Goal: Transaction & Acquisition: Purchase product/service

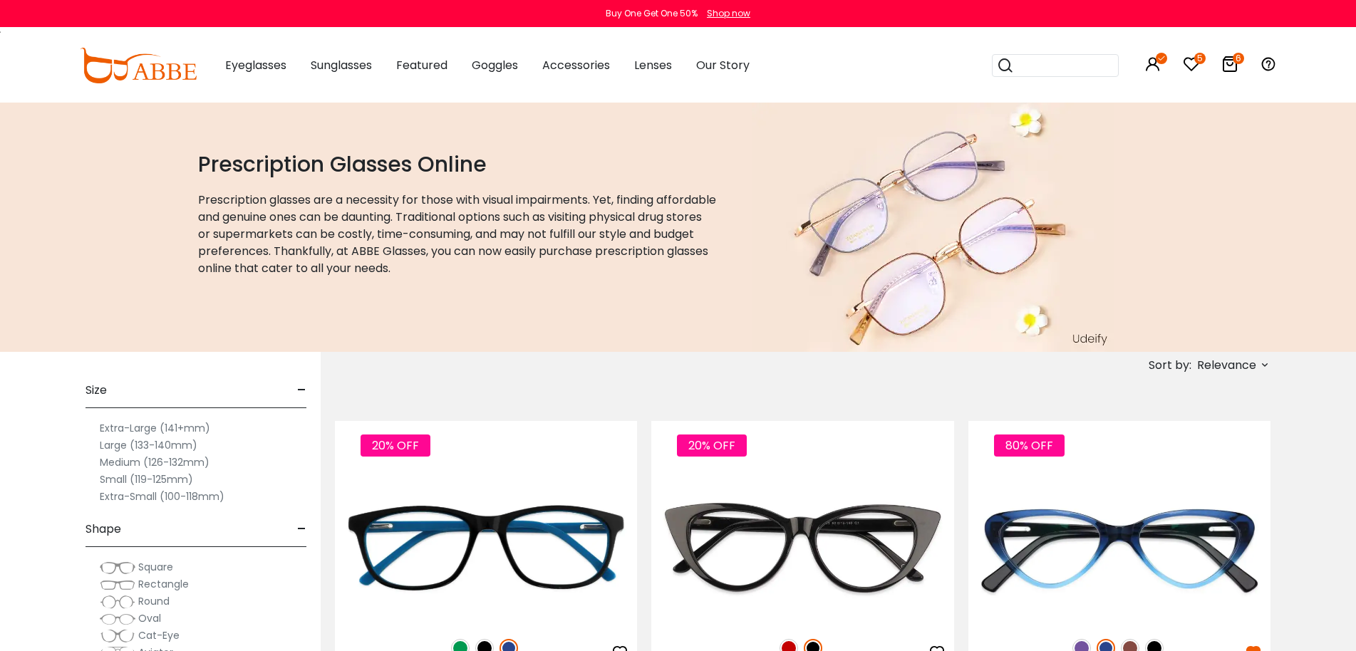
click at [1230, 369] on span "Relevance" at bounding box center [1226, 366] width 59 height 26
click at [1188, 404] on label "New Arrivals" at bounding box center [1194, 406] width 69 height 17
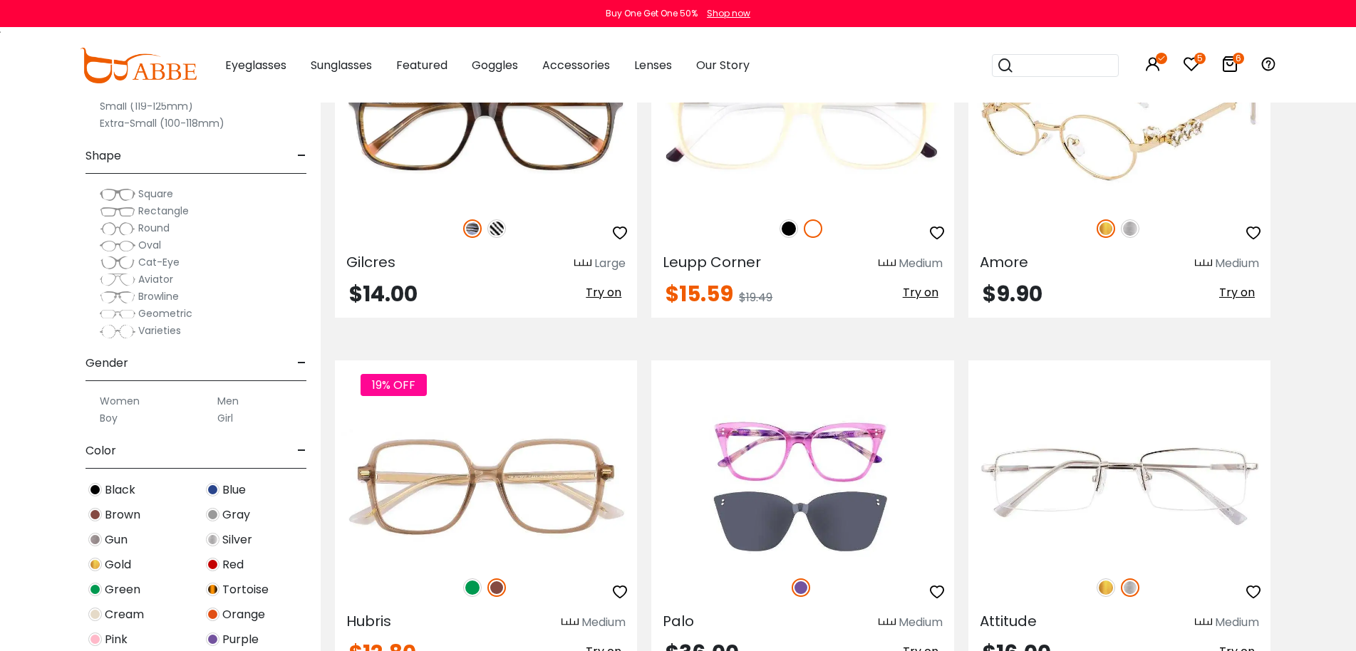
scroll to position [4844, 0]
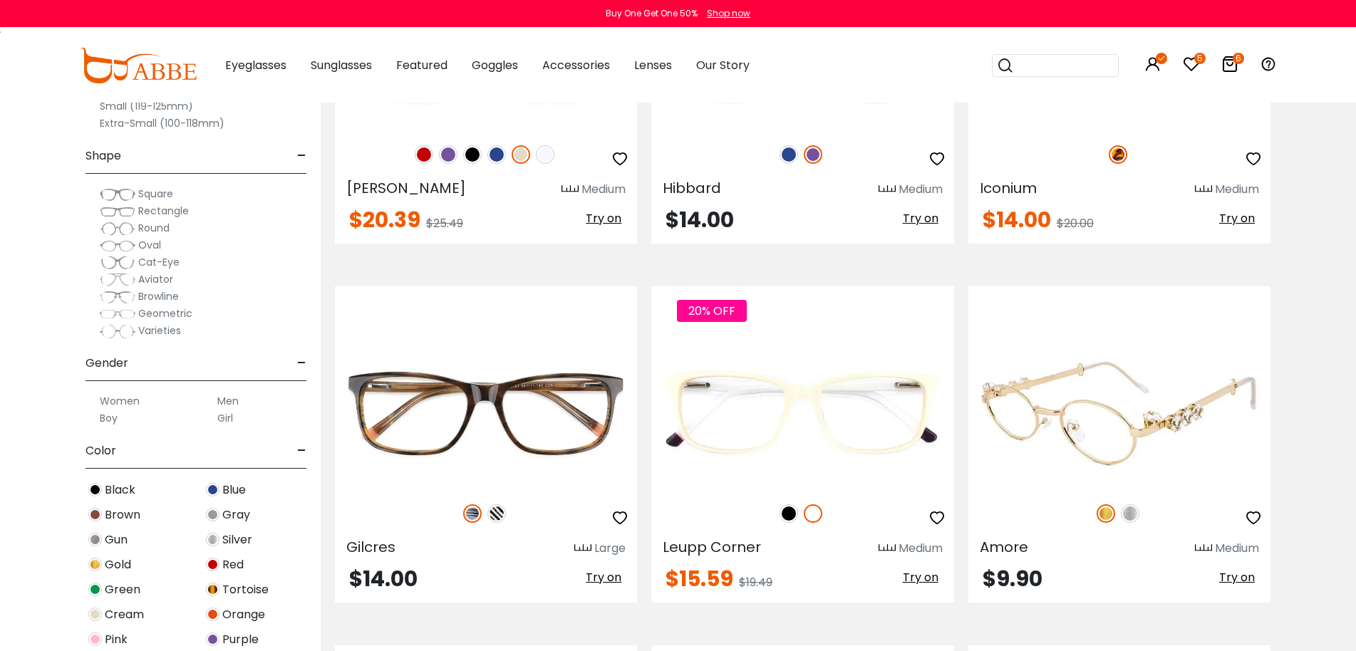
click at [1157, 415] on img at bounding box center [1119, 413] width 302 height 151
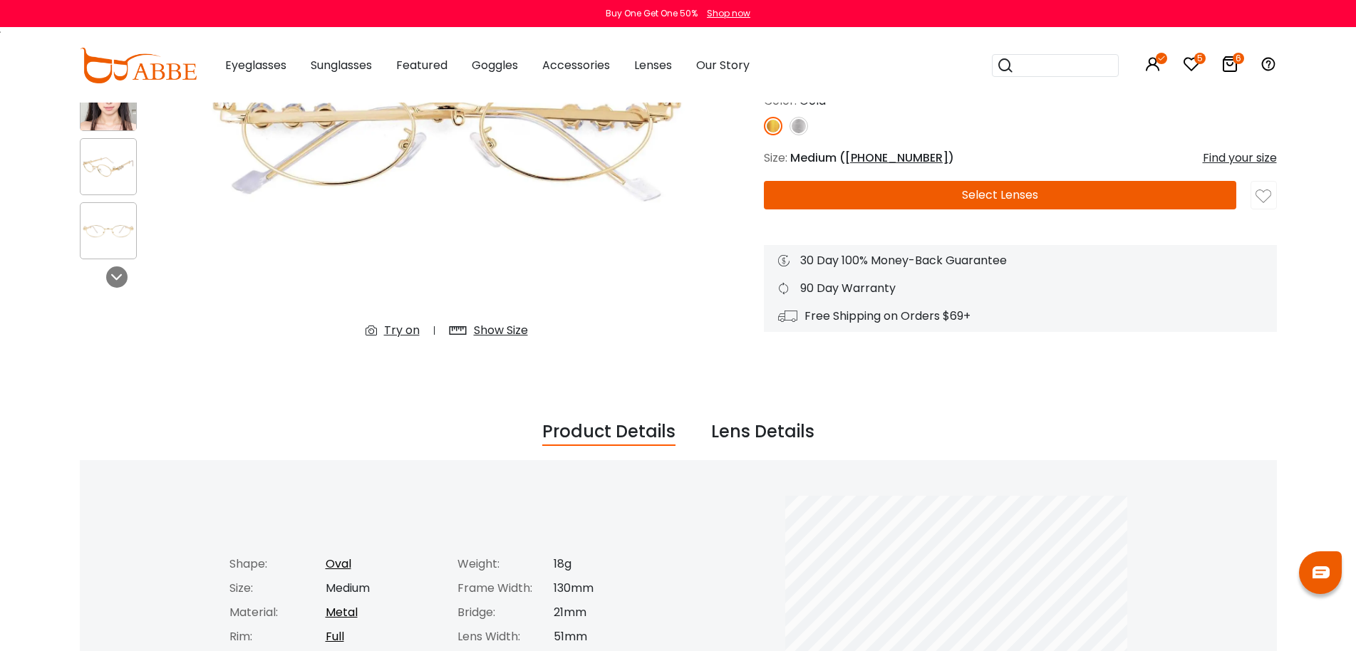
scroll to position [142, 0]
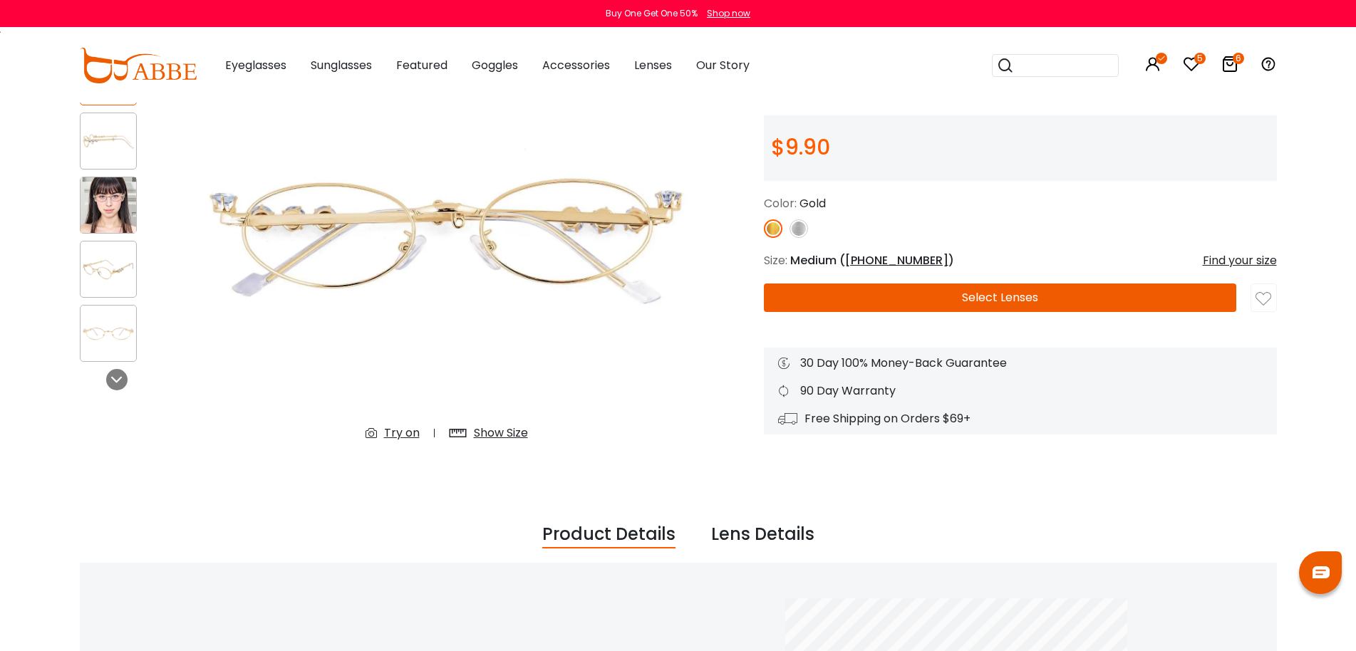
click at [1173, 246] on div "Amore Gold Oval & Gold Eyeglasses * Reviews(0) $9.90 Gold" at bounding box center [1020, 227] width 513 height 415
click at [801, 234] on img at bounding box center [798, 228] width 19 height 19
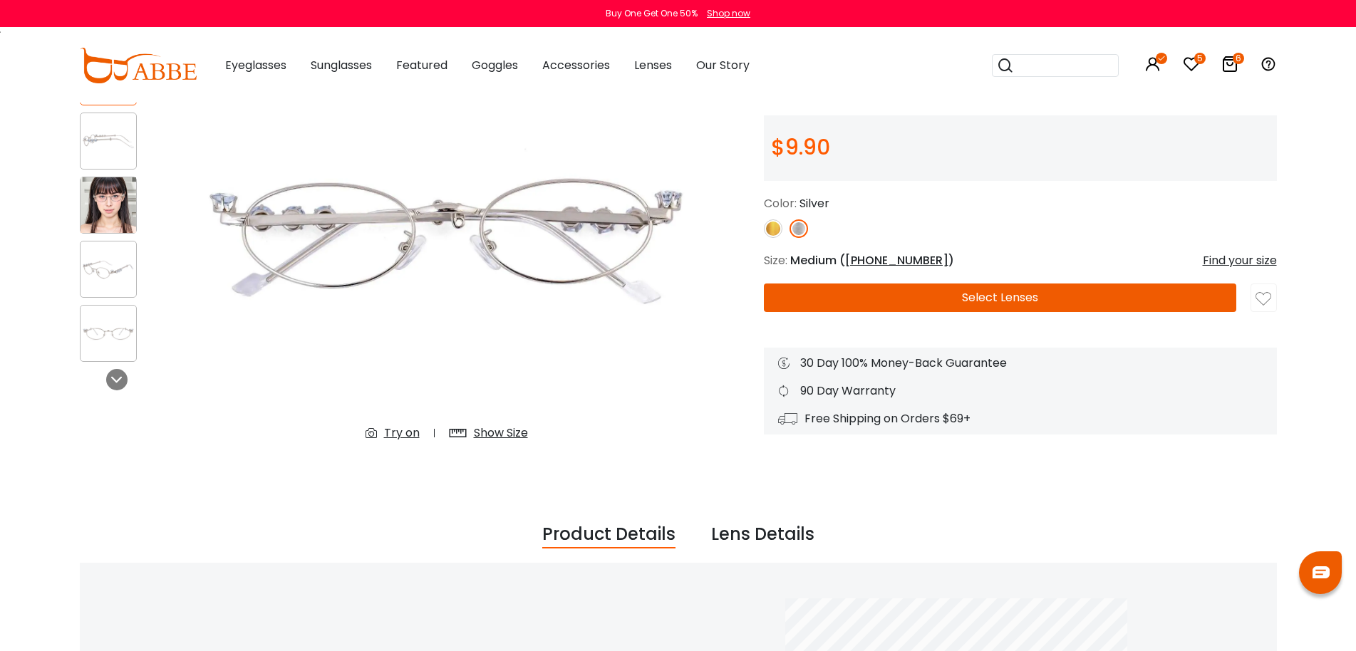
click at [1120, 103] on div "Amore Silver Oval & Silver Eyeglasses * Reviews(0) $9.90" at bounding box center [1020, 227] width 513 height 415
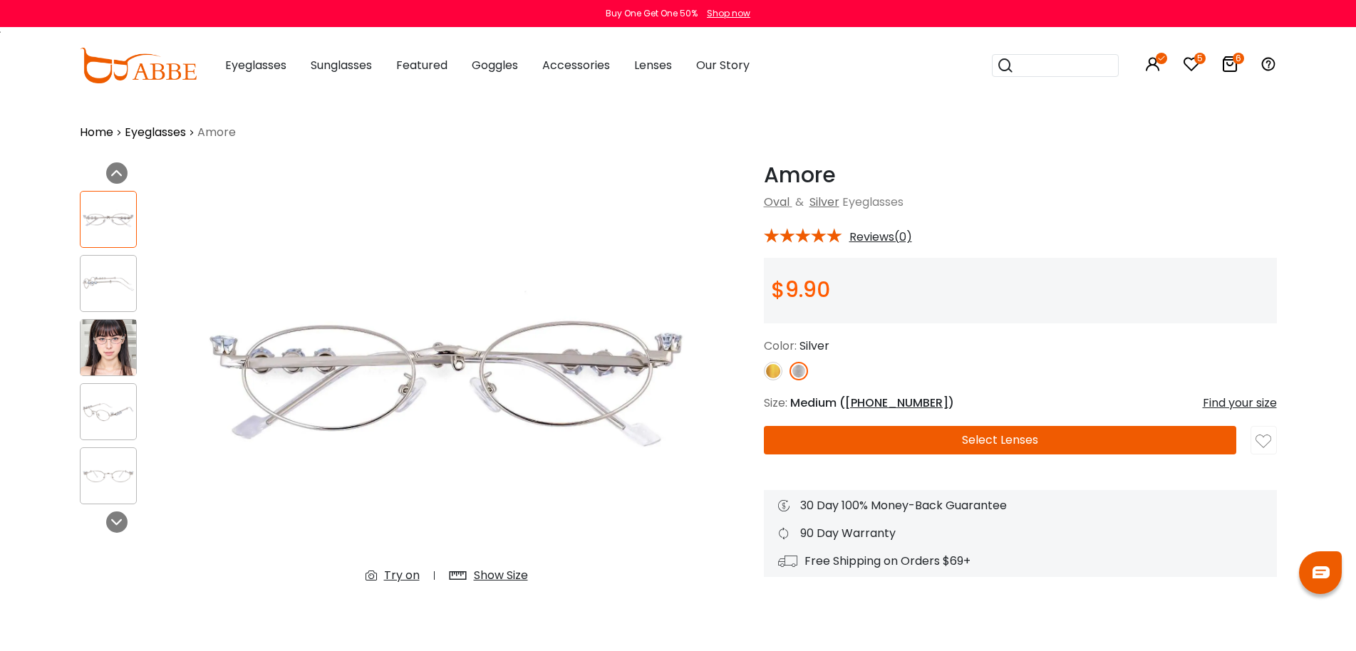
click at [812, 170] on h1 "Amore" at bounding box center [1020, 175] width 513 height 26
copy h1 "Amore"
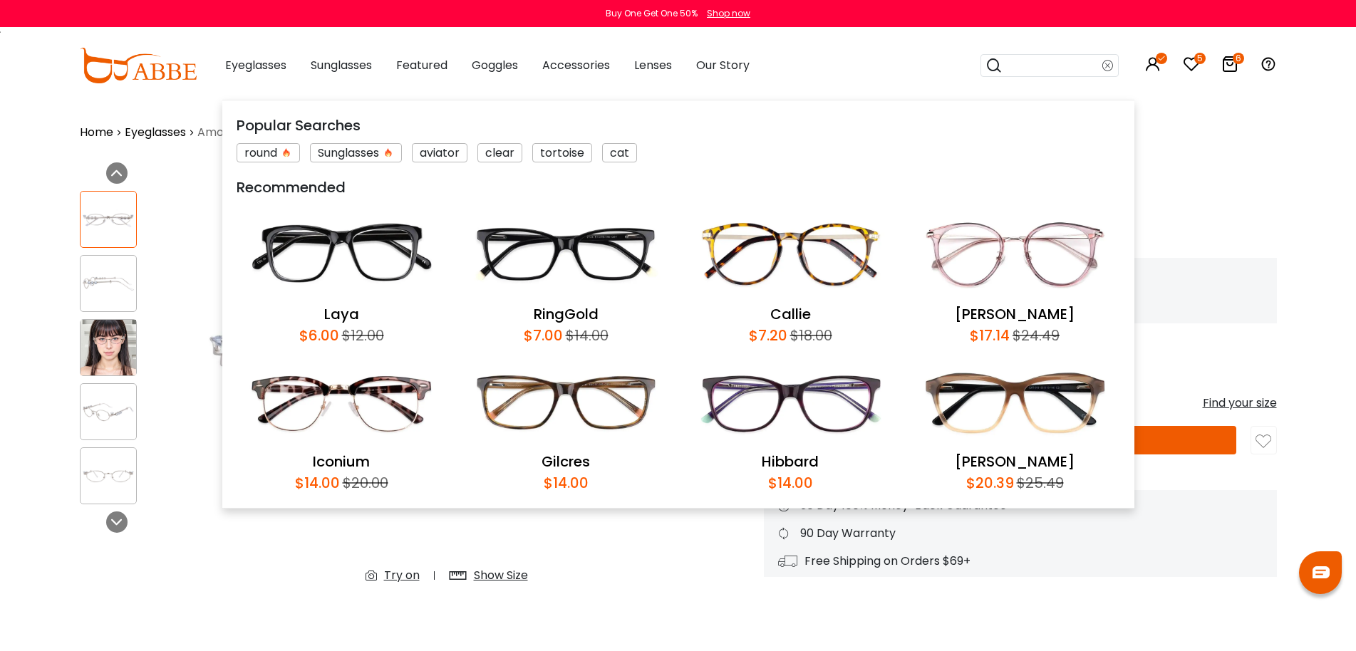
click at [1032, 62] on input "search" at bounding box center [1052, 65] width 100 height 21
paste input "*****"
type input "*****"
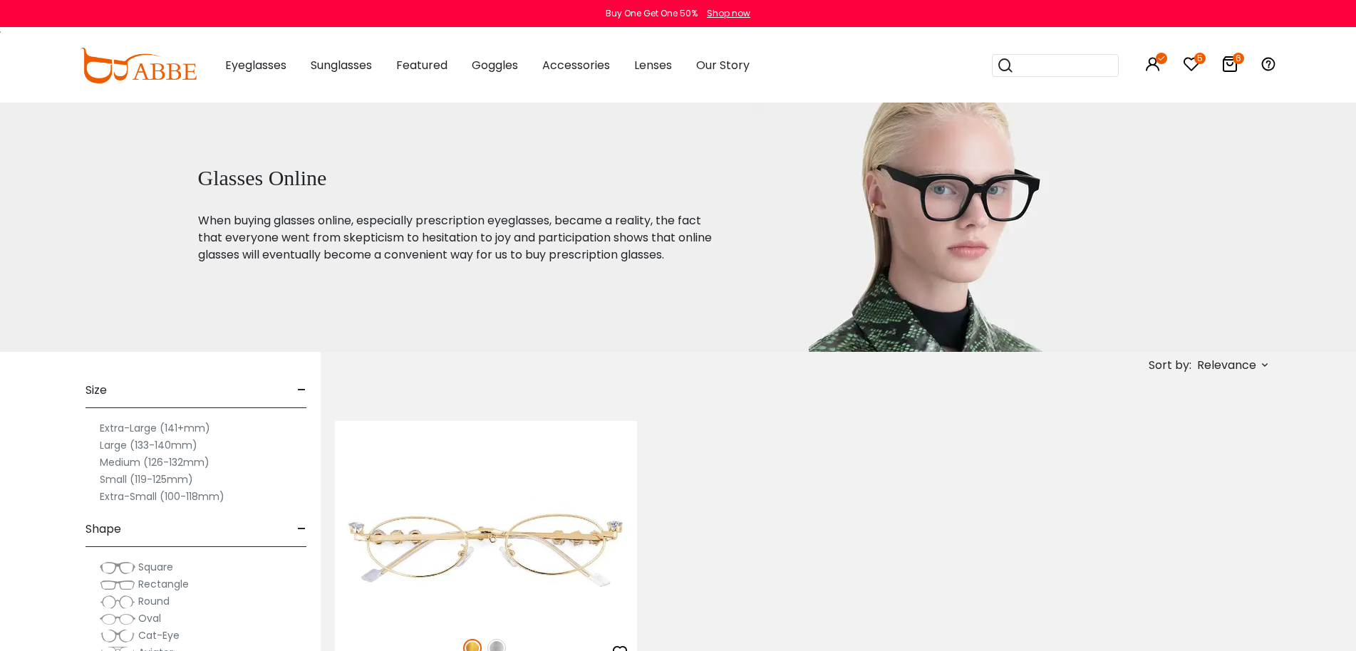
scroll to position [142, 0]
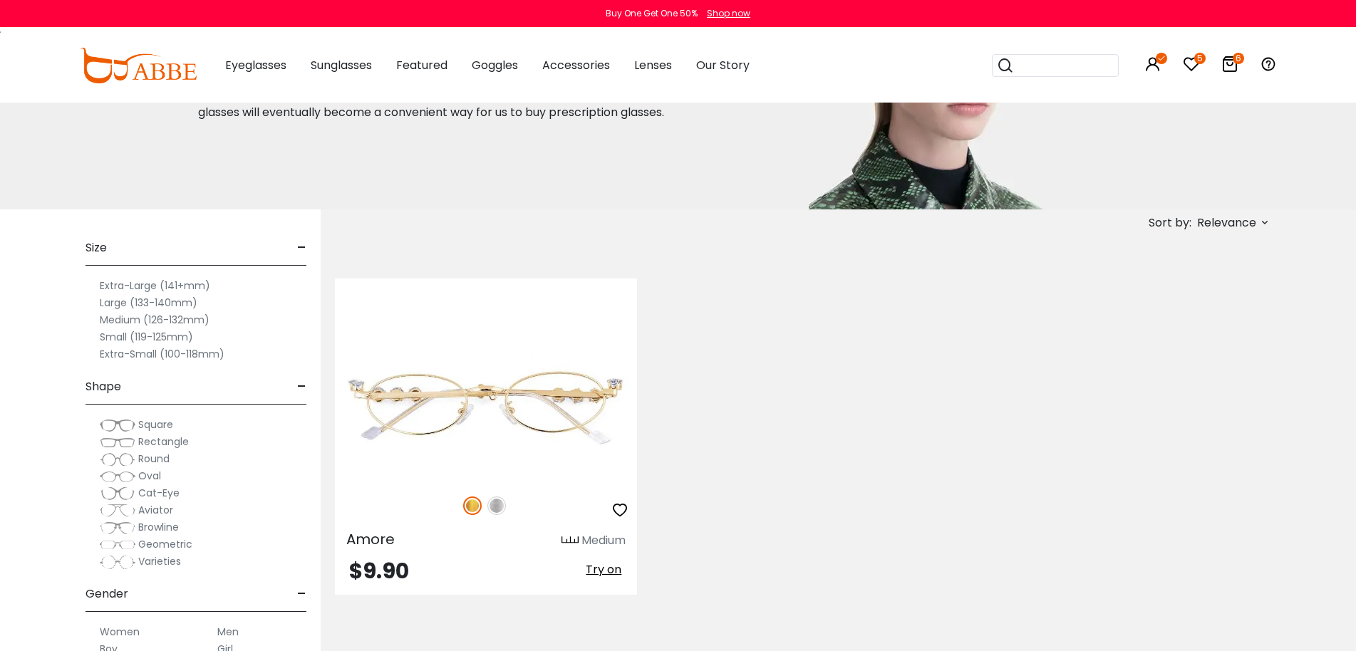
click at [497, 508] on img at bounding box center [496, 506] width 19 height 19
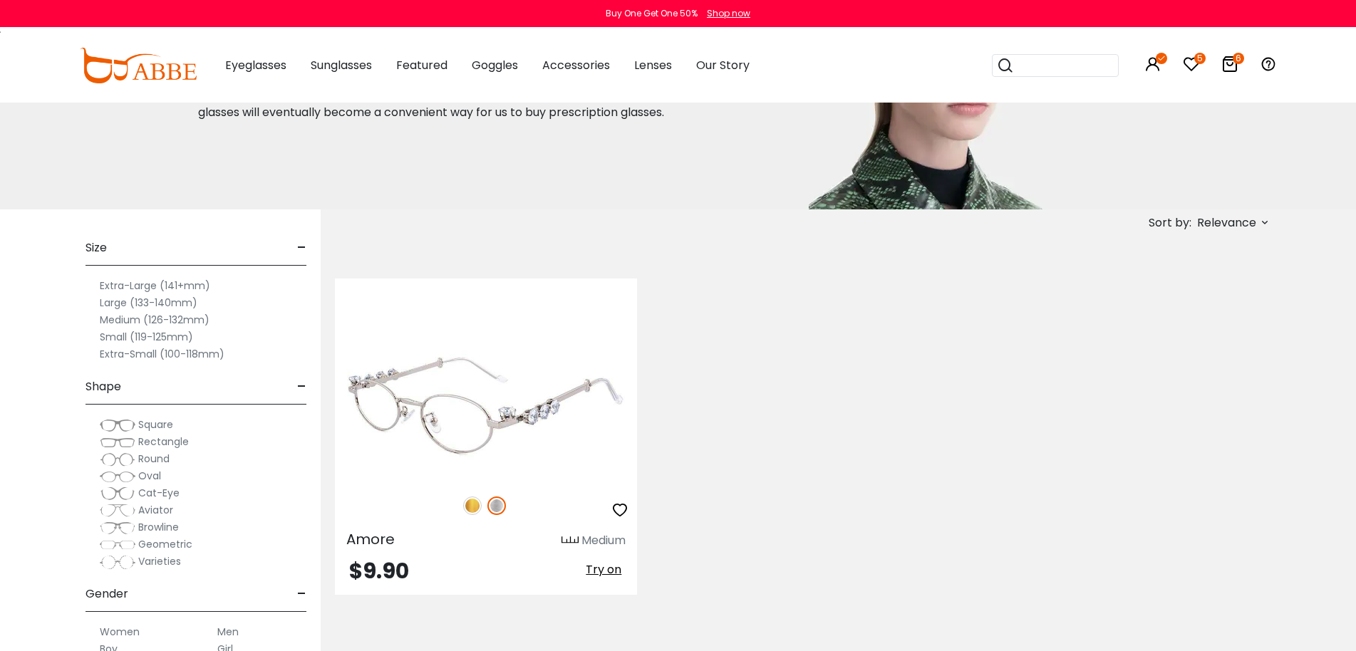
click at [502, 397] on img at bounding box center [486, 405] width 302 height 151
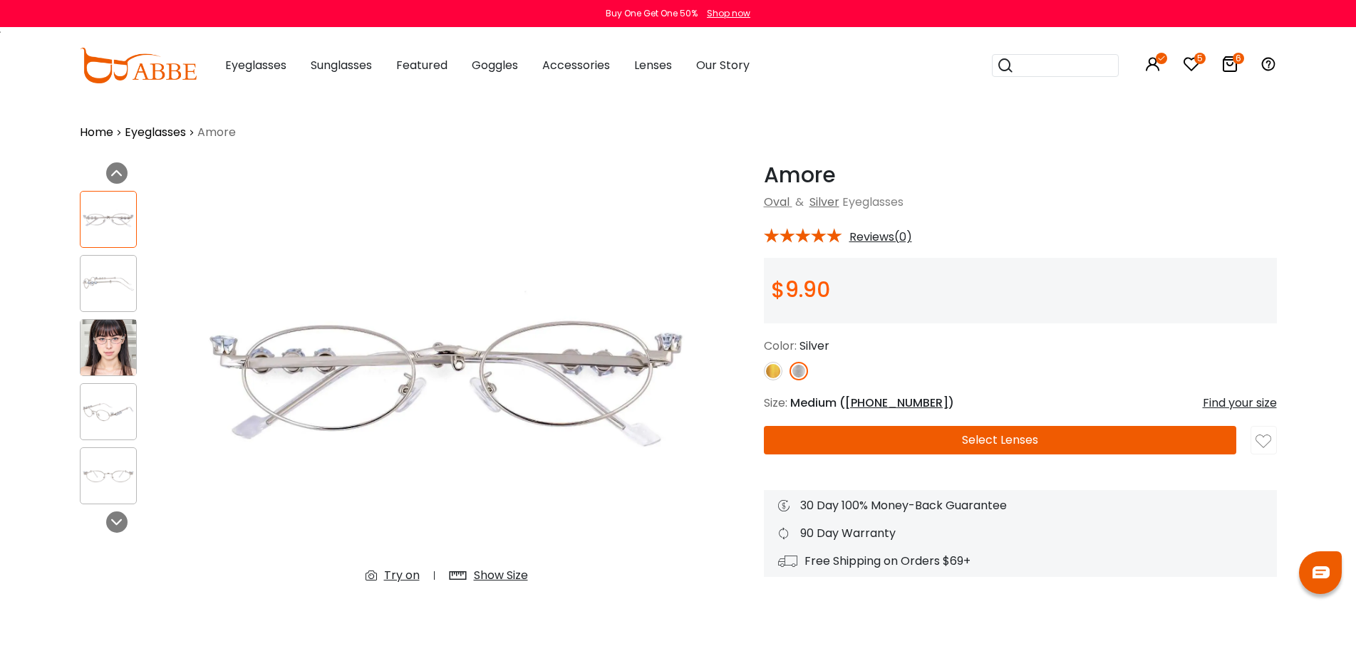
click at [169, 137] on link "Eyeglasses" at bounding box center [155, 132] width 61 height 17
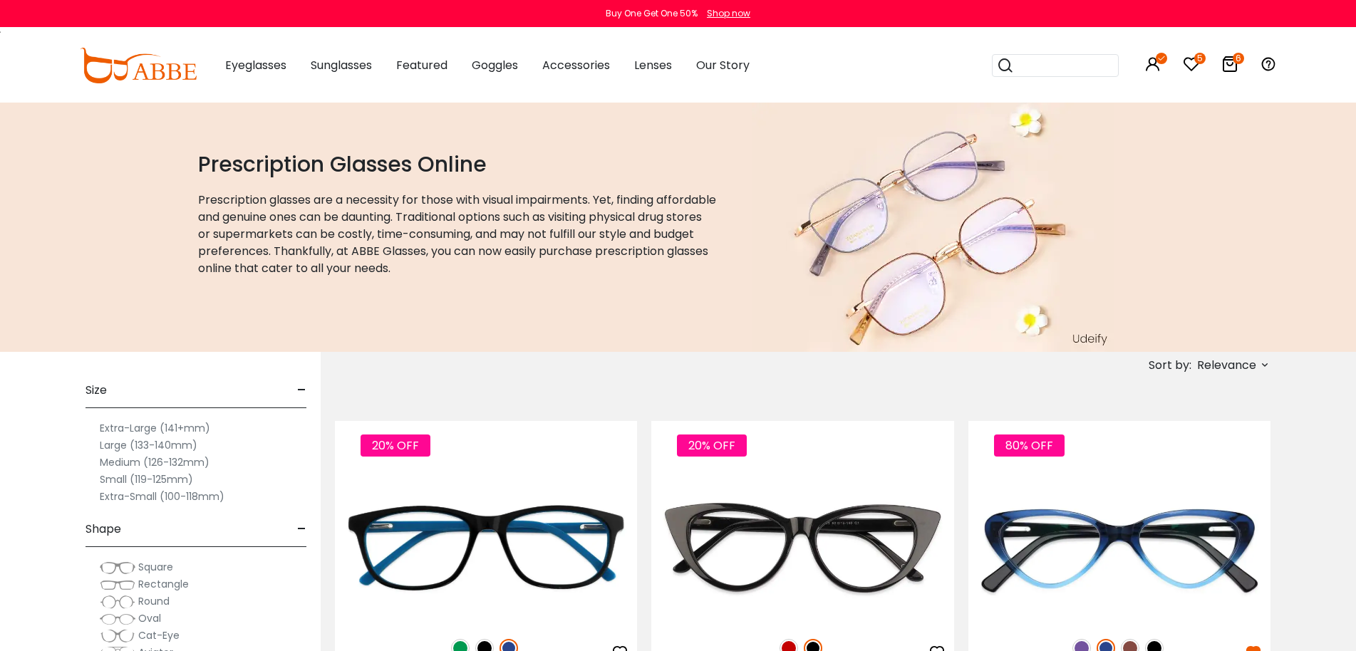
click at [1237, 365] on span "Relevance" at bounding box center [1226, 366] width 59 height 26
click at [1188, 405] on label "New Arrivals" at bounding box center [1194, 406] width 69 height 17
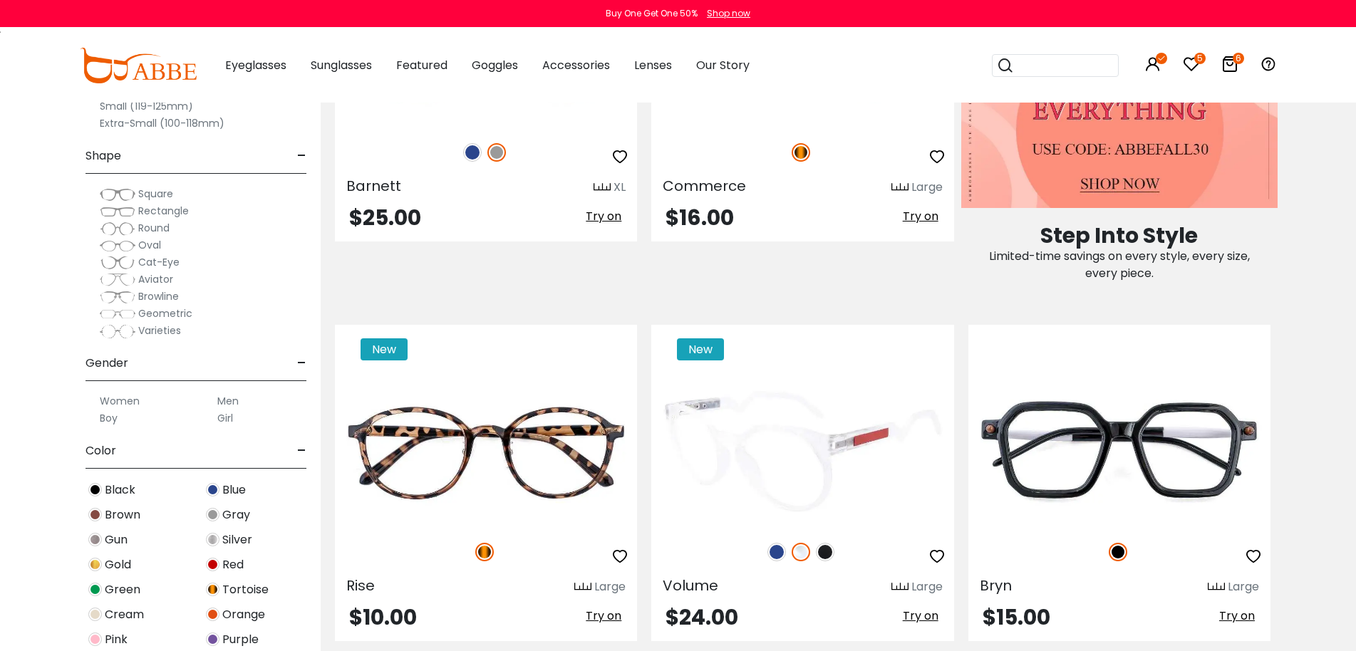
scroll to position [712, 0]
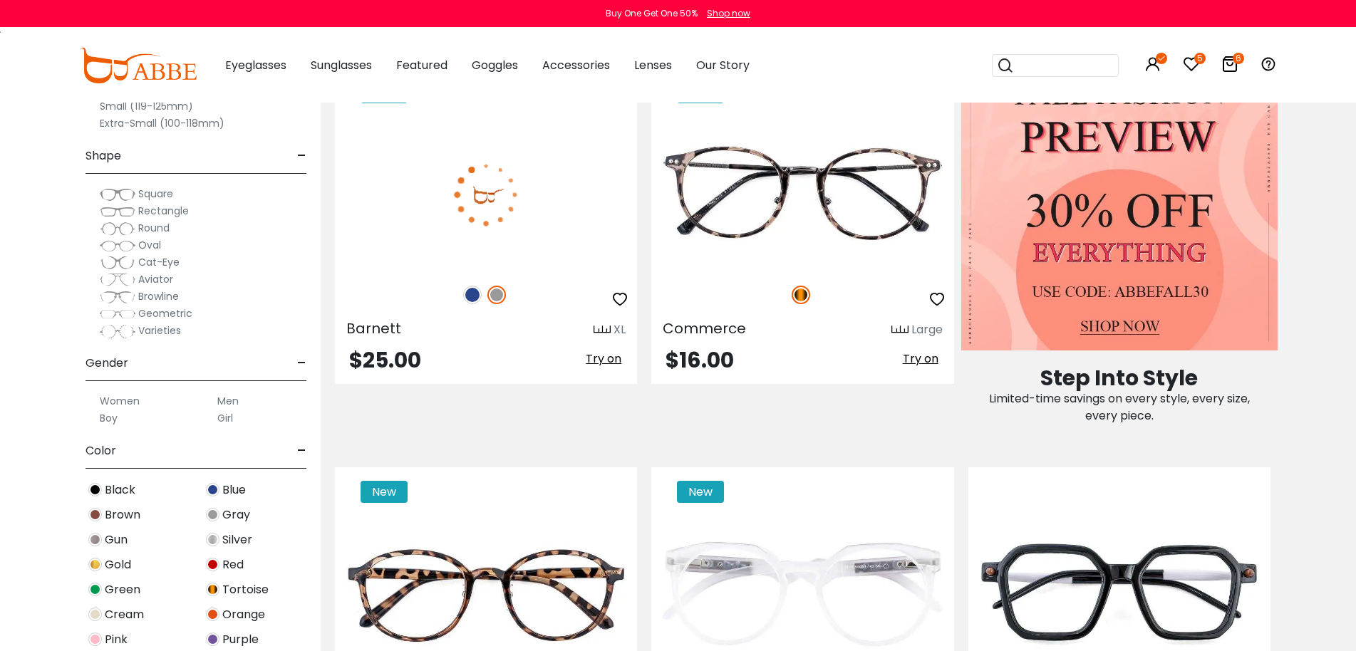
click at [474, 298] on img at bounding box center [472, 295] width 19 height 19
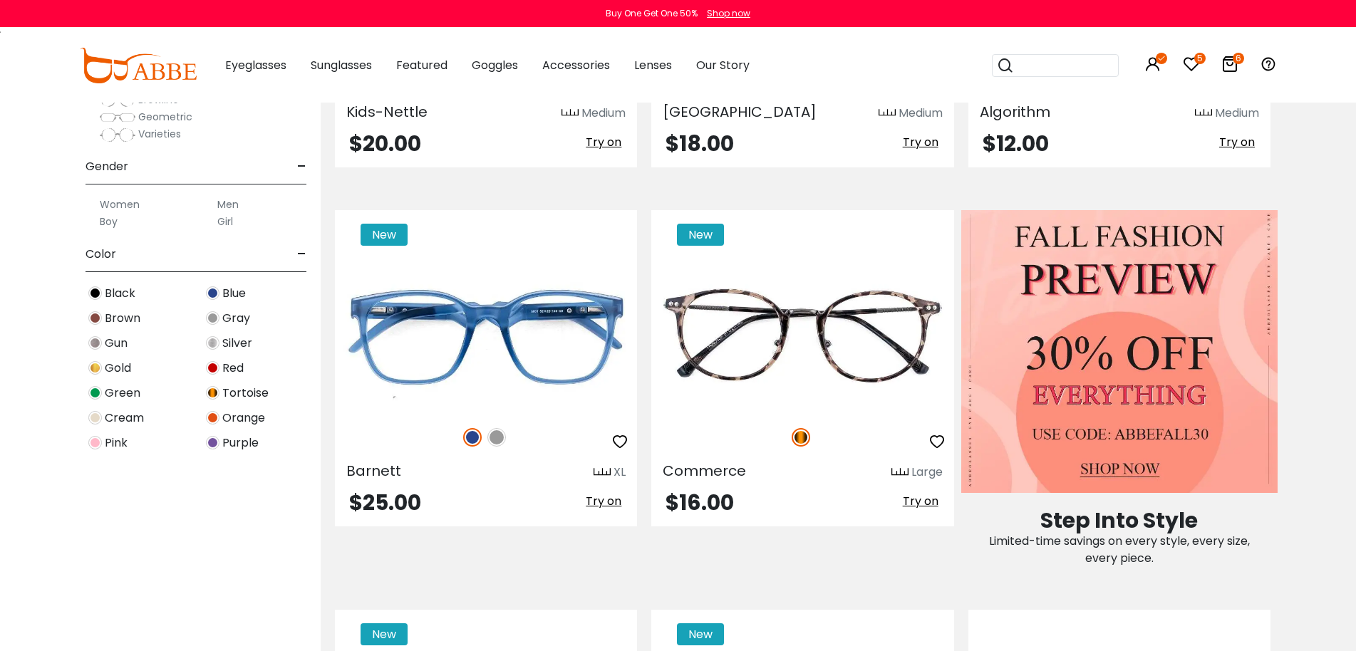
scroll to position [0, 0]
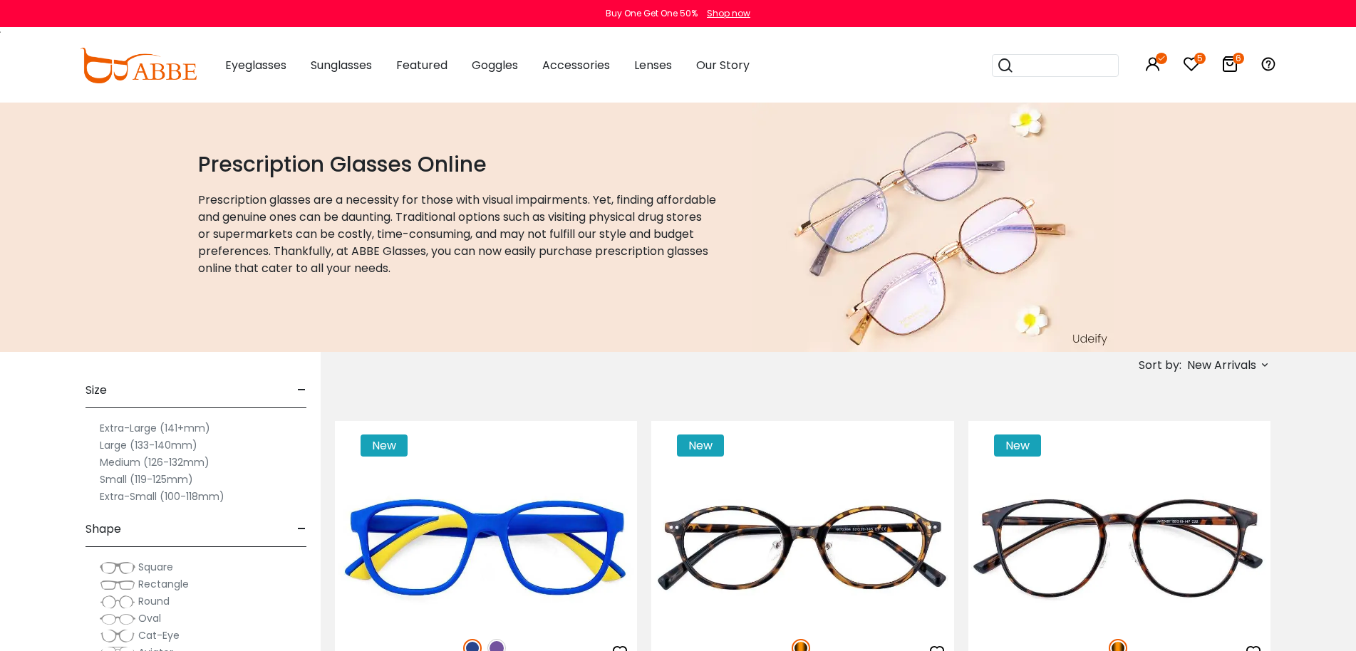
drag, startPoint x: 1214, startPoint y: 375, endPoint x: 1217, endPoint y: 365, distance: 10.6
click at [1215, 370] on span "New Arrivals" at bounding box center [1221, 366] width 69 height 26
click at [1187, 425] on label "Best Sellers" at bounding box center [1192, 423] width 65 height 17
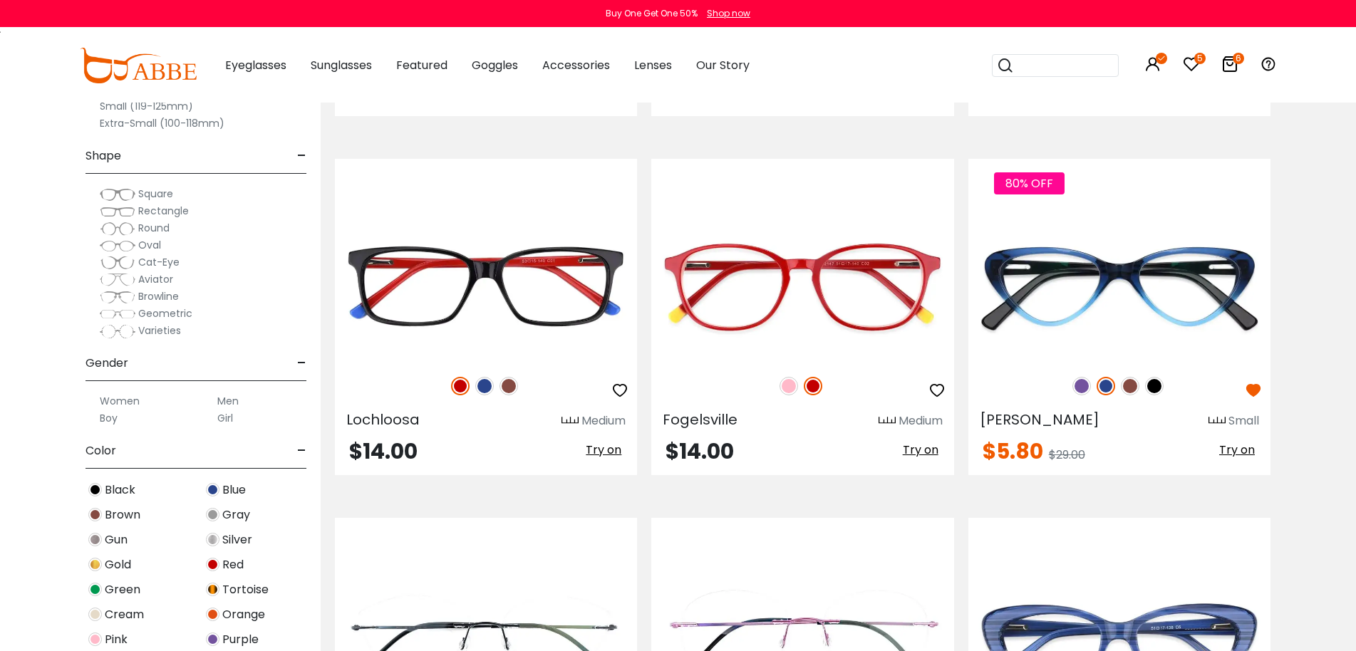
scroll to position [2565, 0]
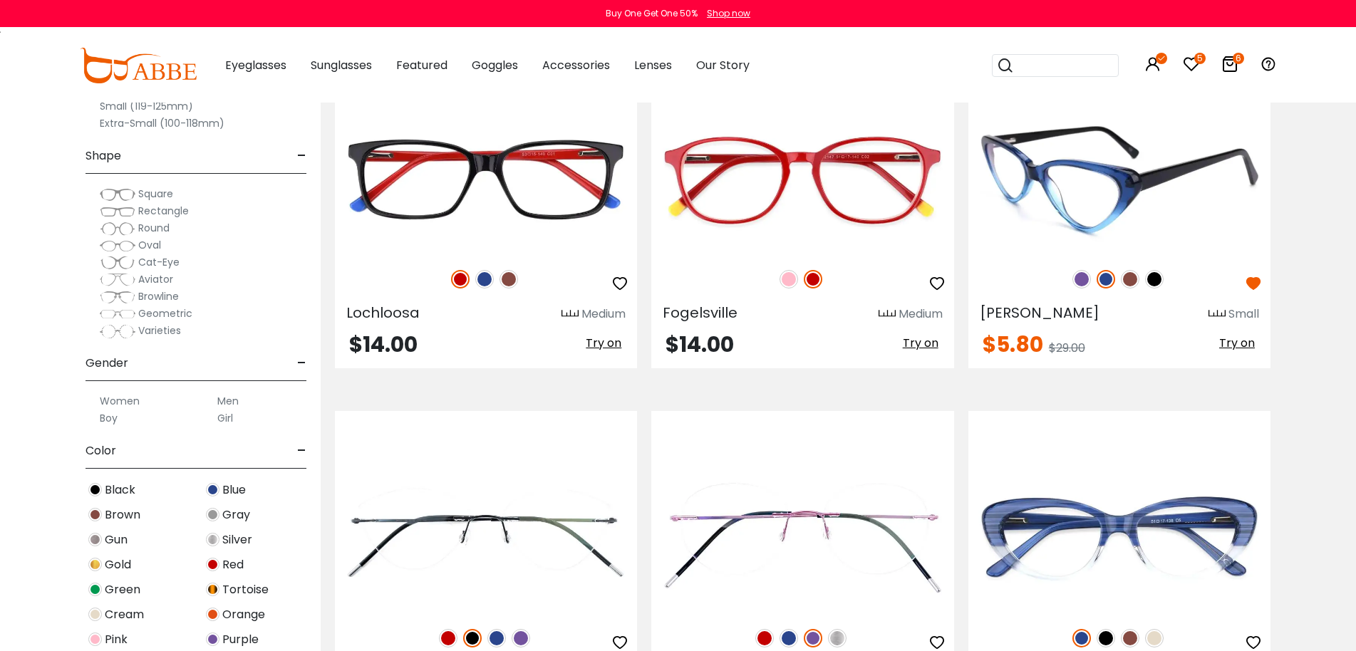
click at [1252, 281] on icon "button" at bounding box center [1253, 283] width 17 height 17
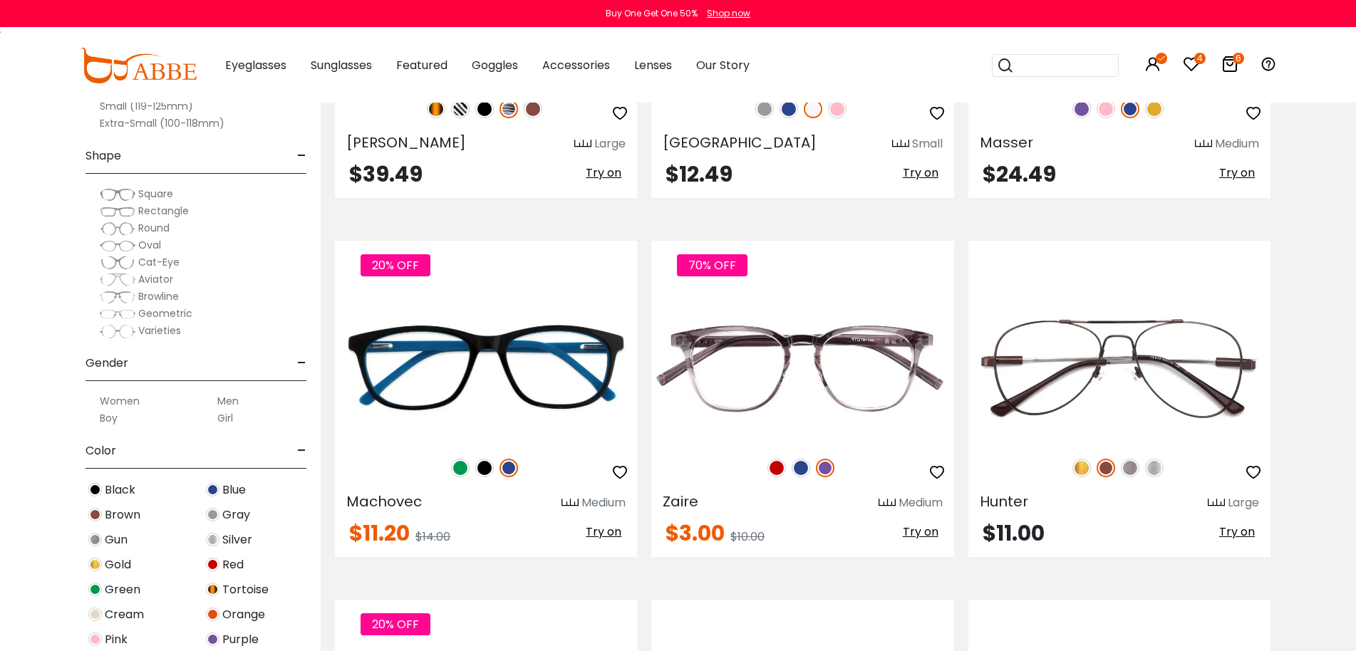
scroll to position [3847, 0]
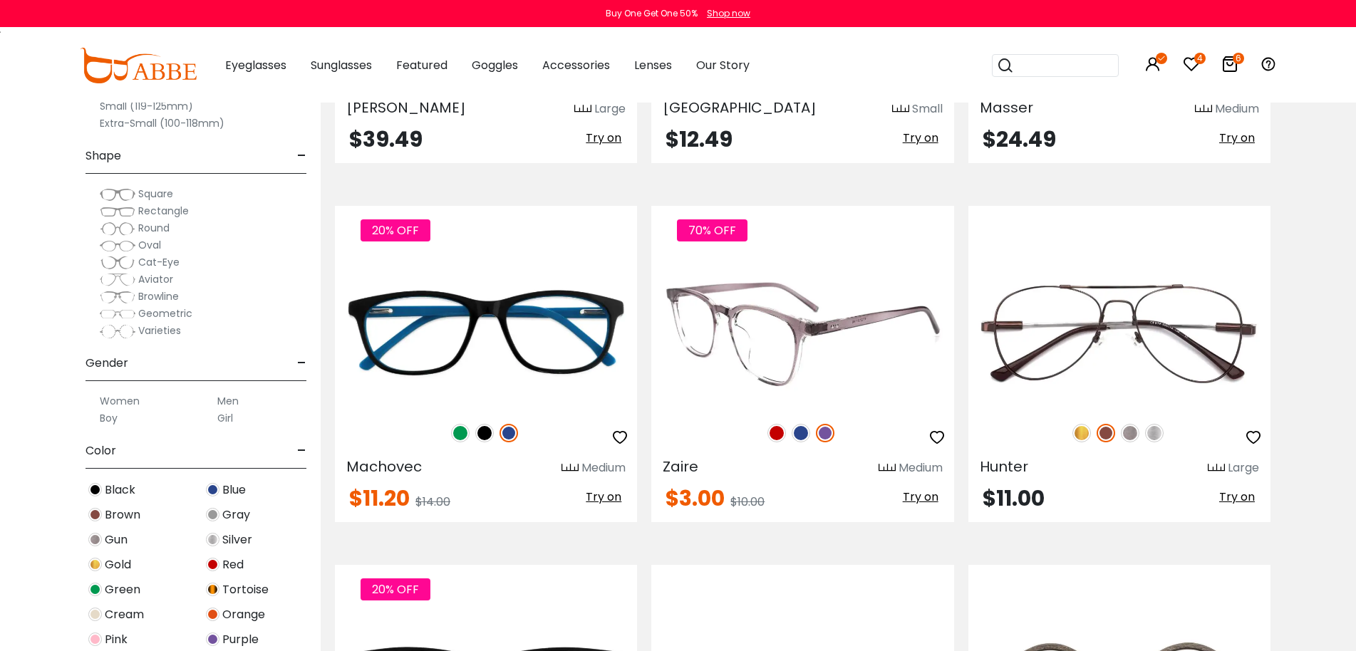
click at [774, 430] on img at bounding box center [776, 433] width 19 height 19
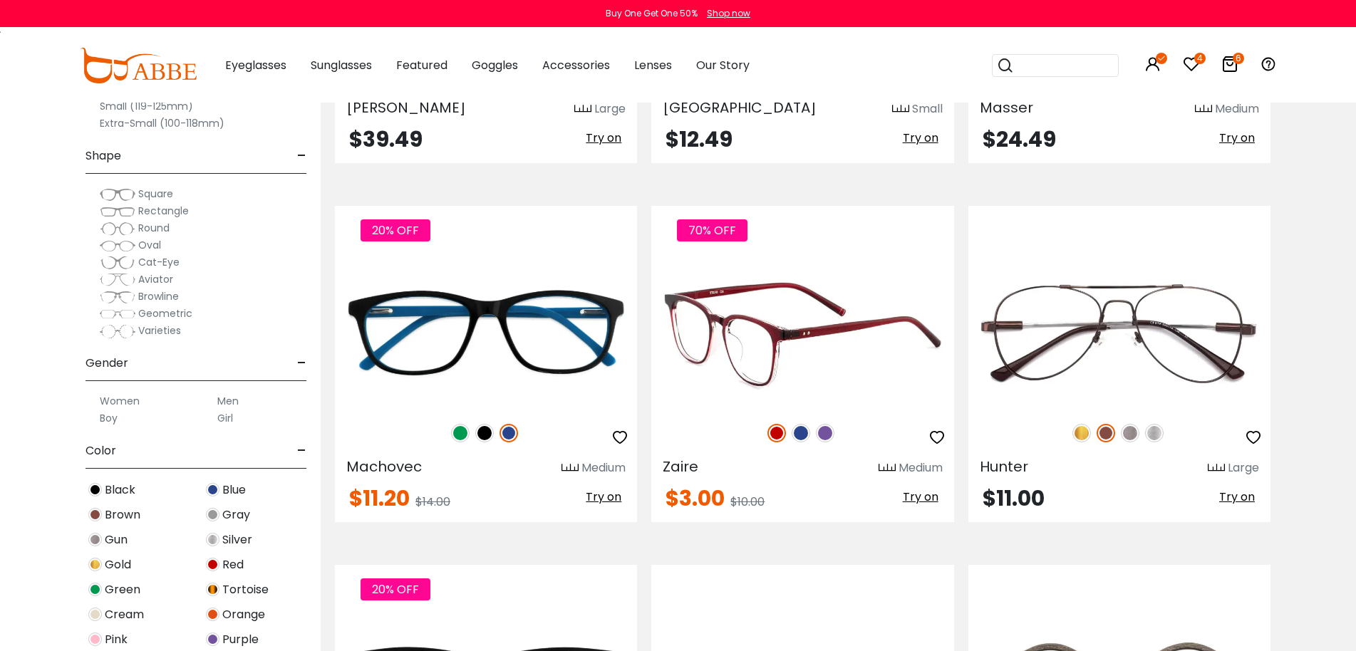
click at [796, 432] on img at bounding box center [800, 433] width 19 height 19
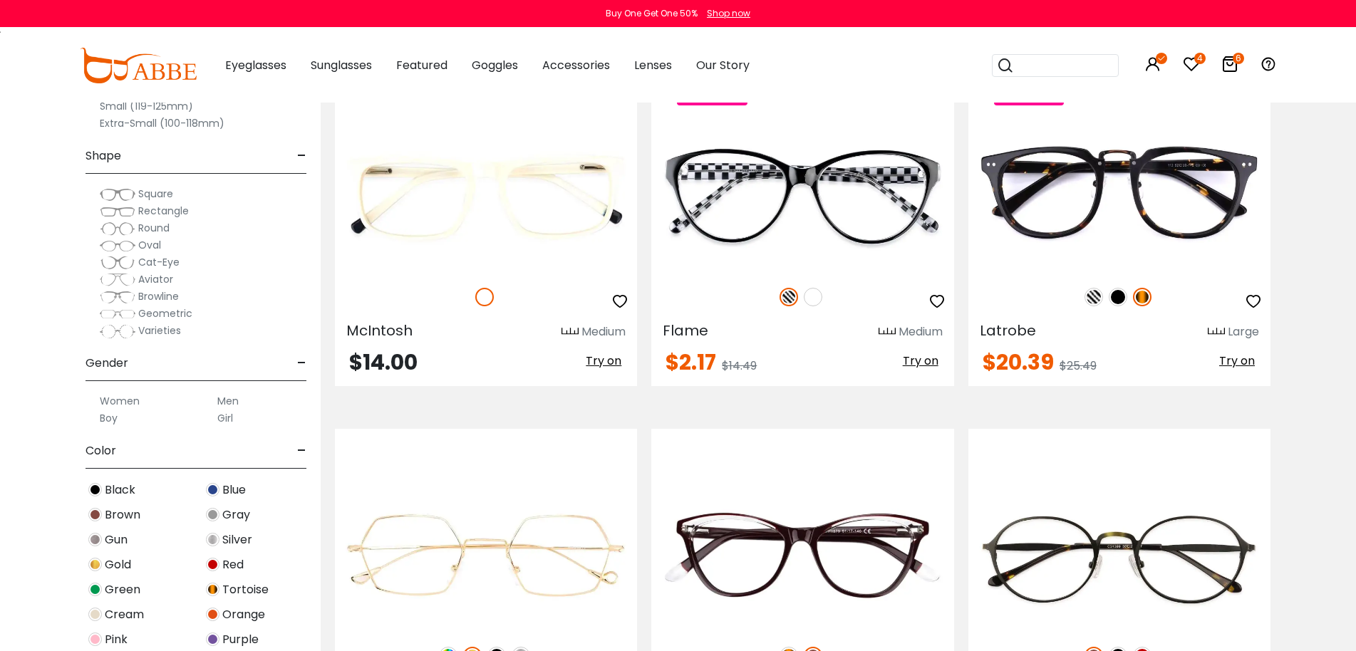
scroll to position [4844, 0]
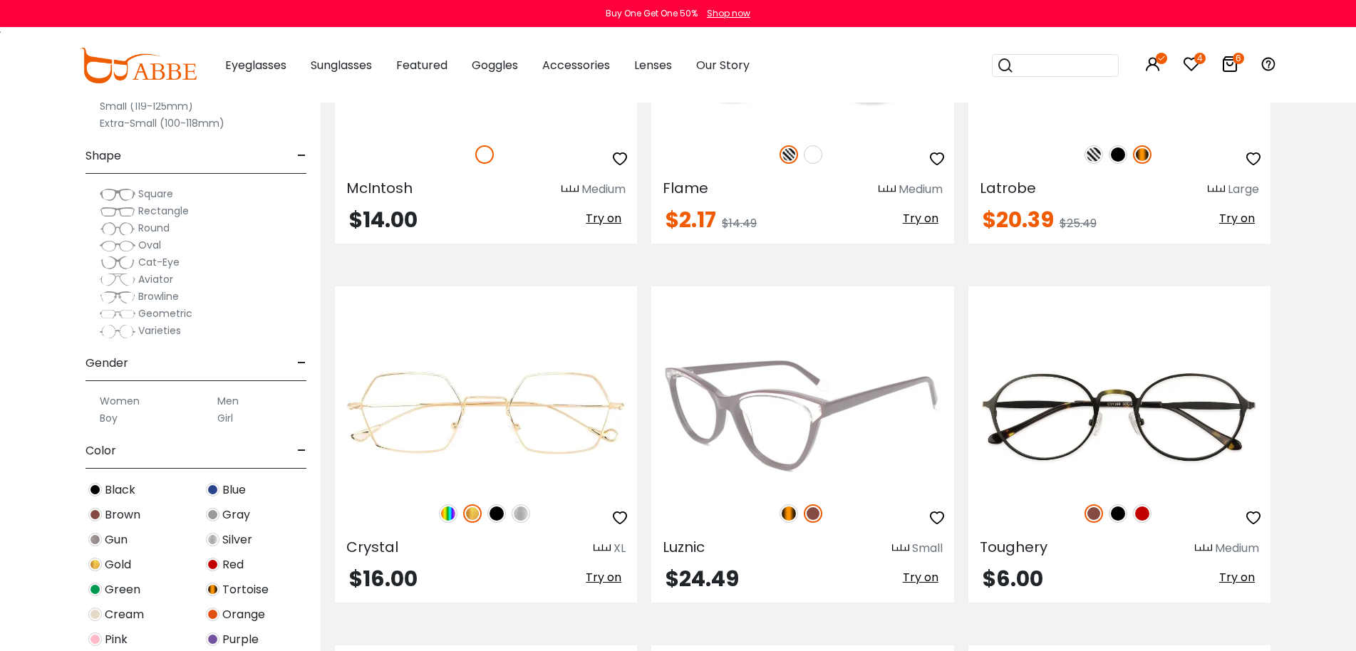
click at [791, 518] on img at bounding box center [788, 513] width 19 height 19
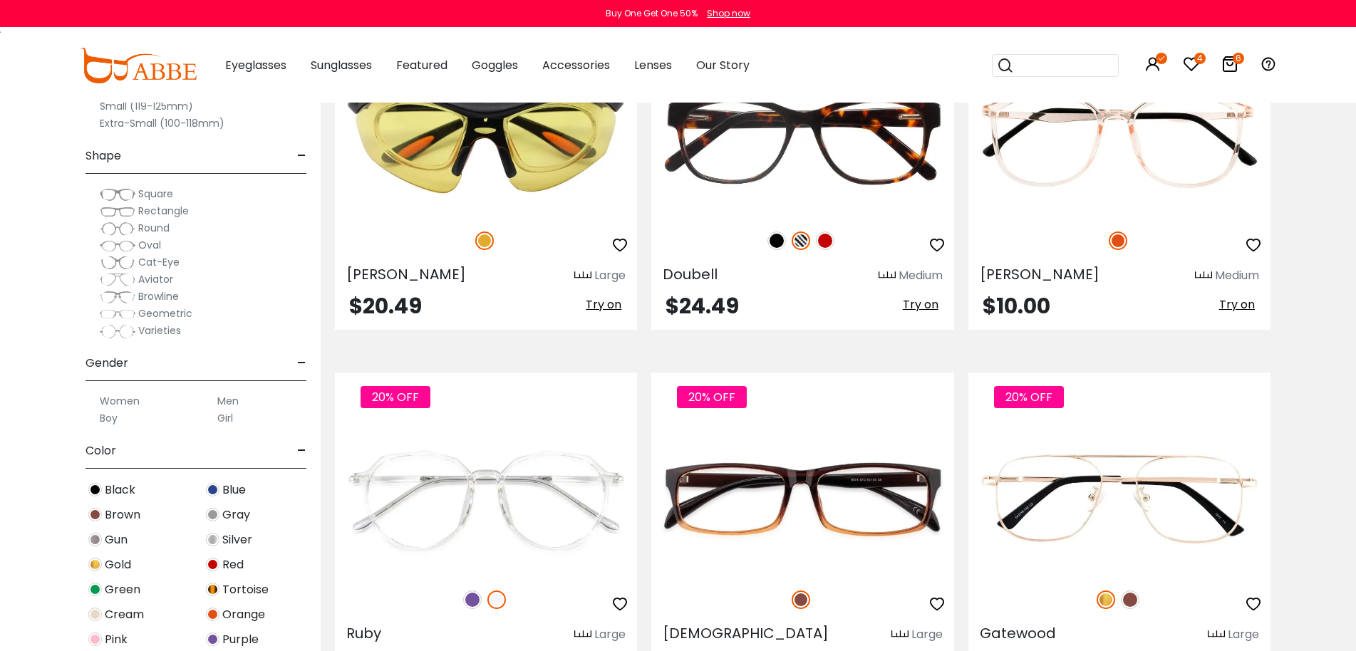
scroll to position [6839, 0]
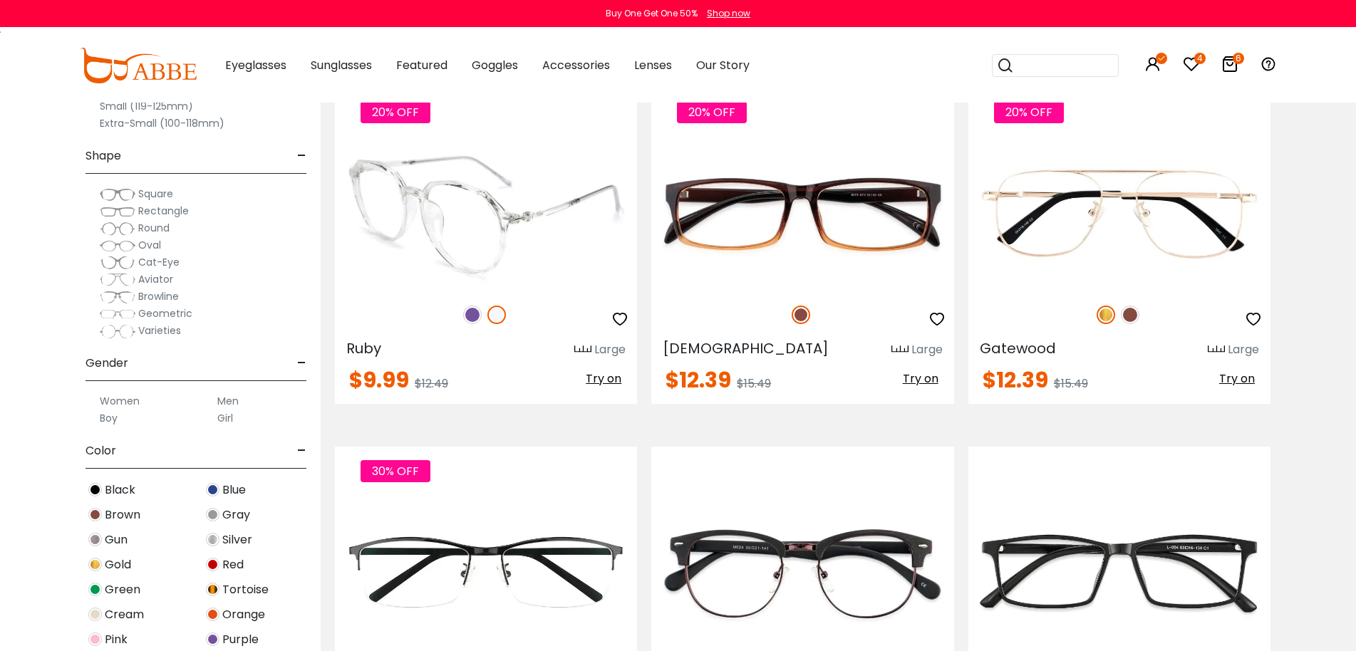
click at [471, 318] on img at bounding box center [472, 315] width 19 height 19
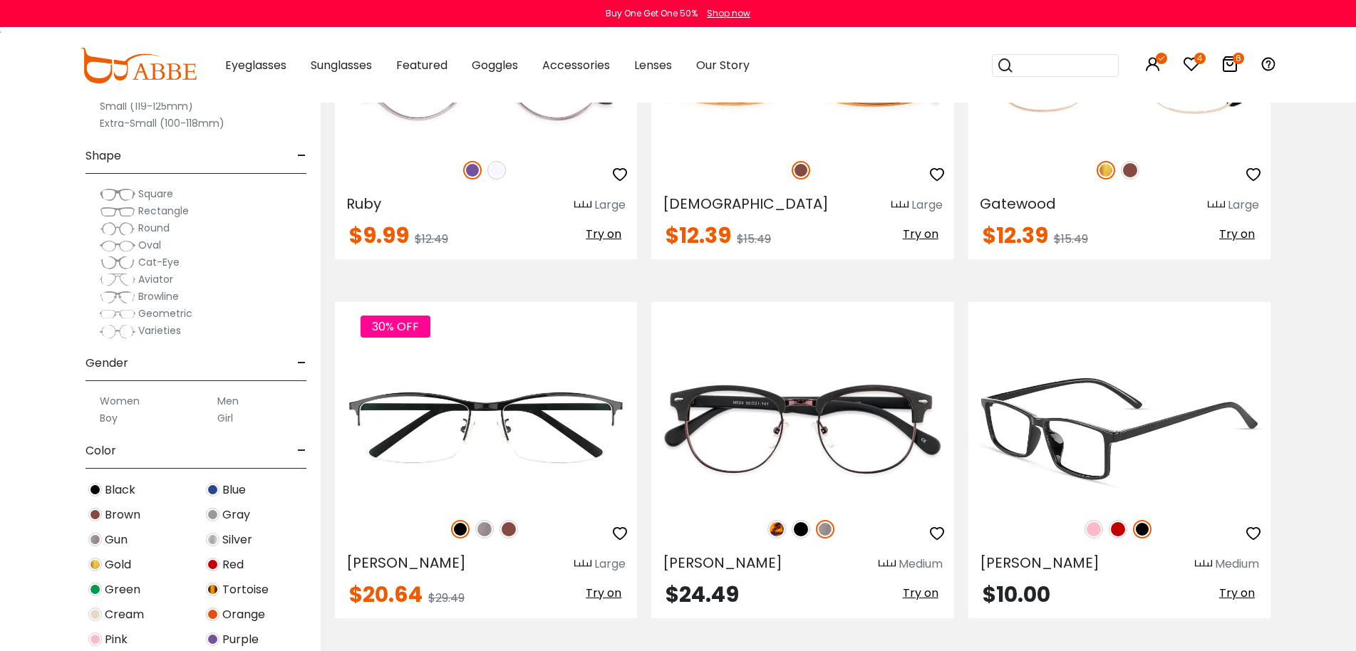
scroll to position [7266, 0]
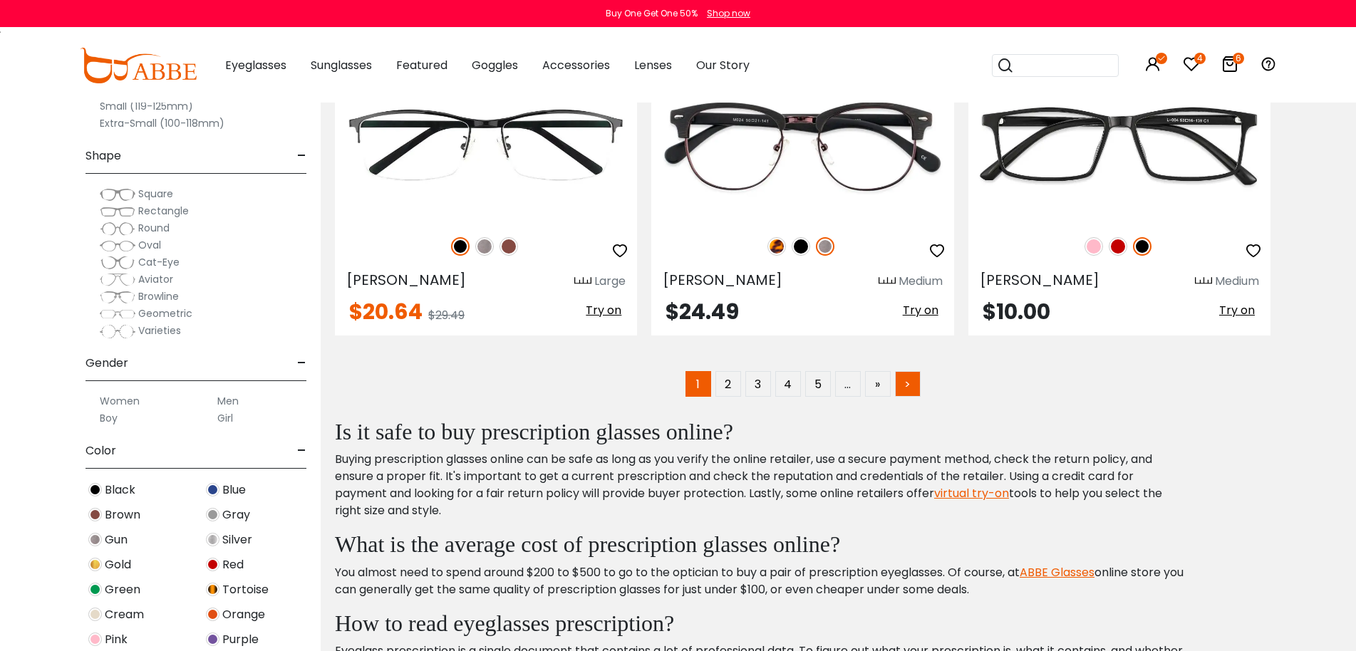
click at [913, 379] on link ">" at bounding box center [908, 384] width 26 height 26
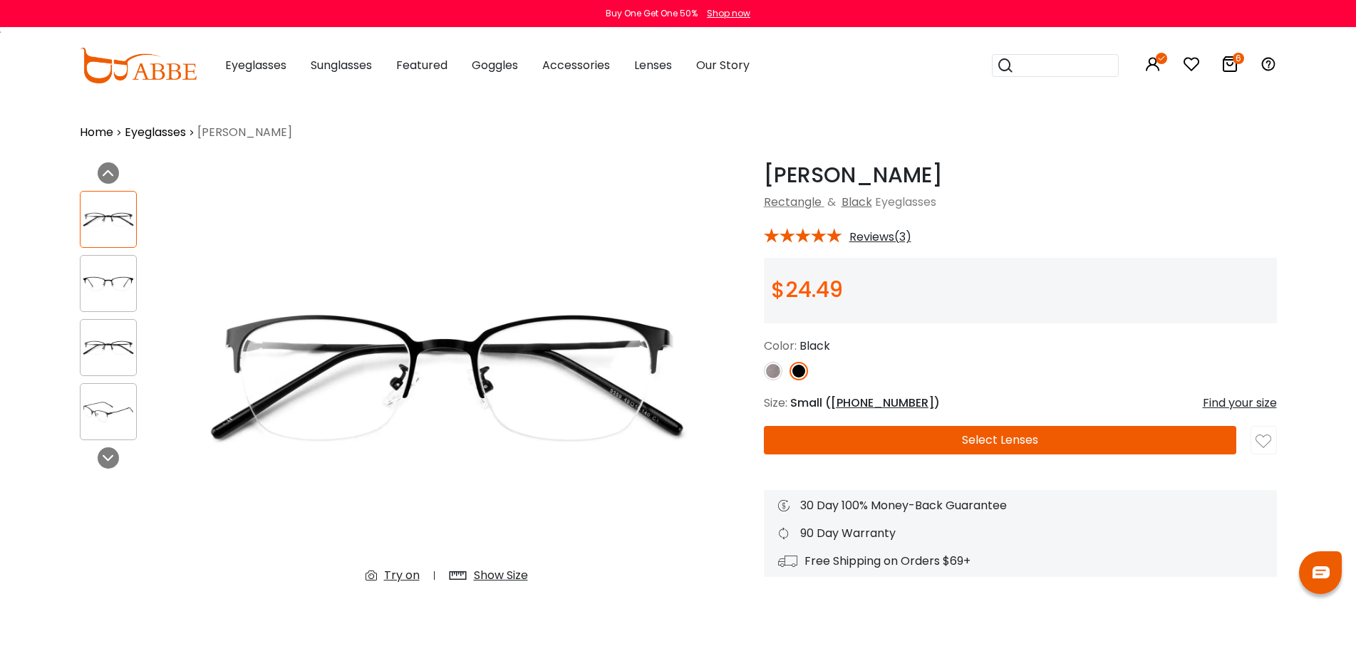
click at [120, 341] on img at bounding box center [109, 348] width 56 height 28
click at [115, 292] on img at bounding box center [109, 284] width 56 height 28
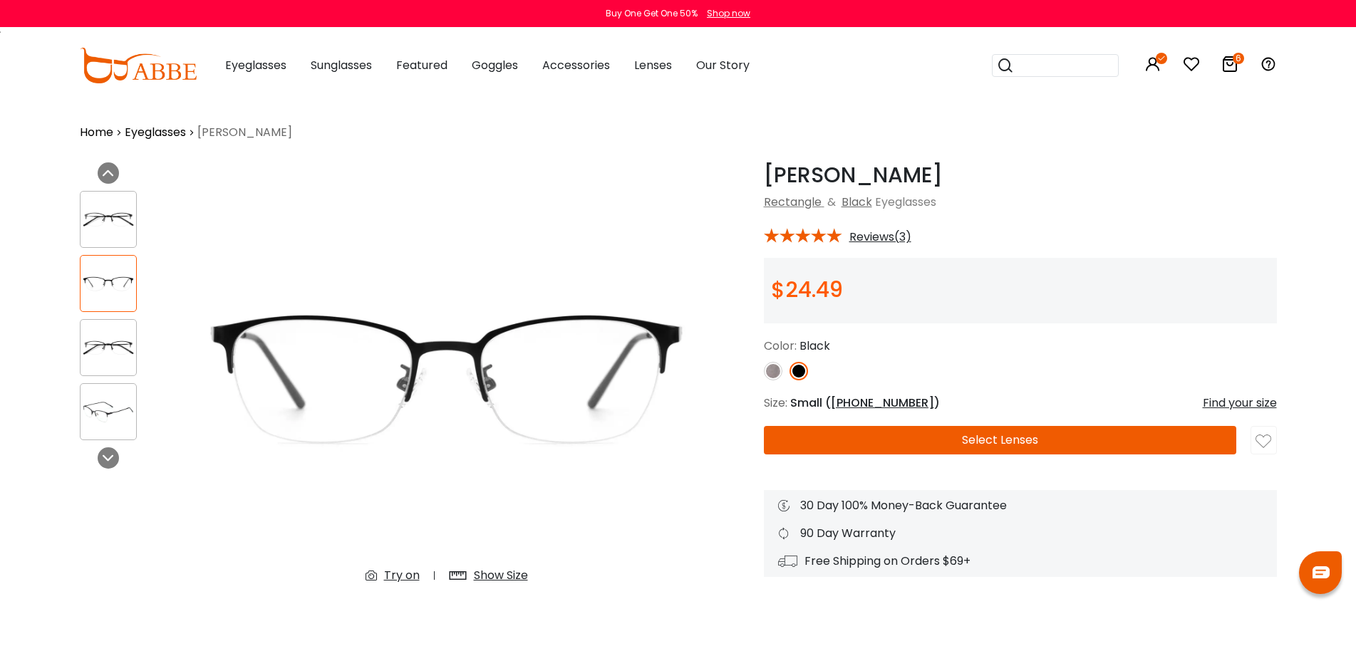
click at [105, 350] on img at bounding box center [109, 348] width 56 height 28
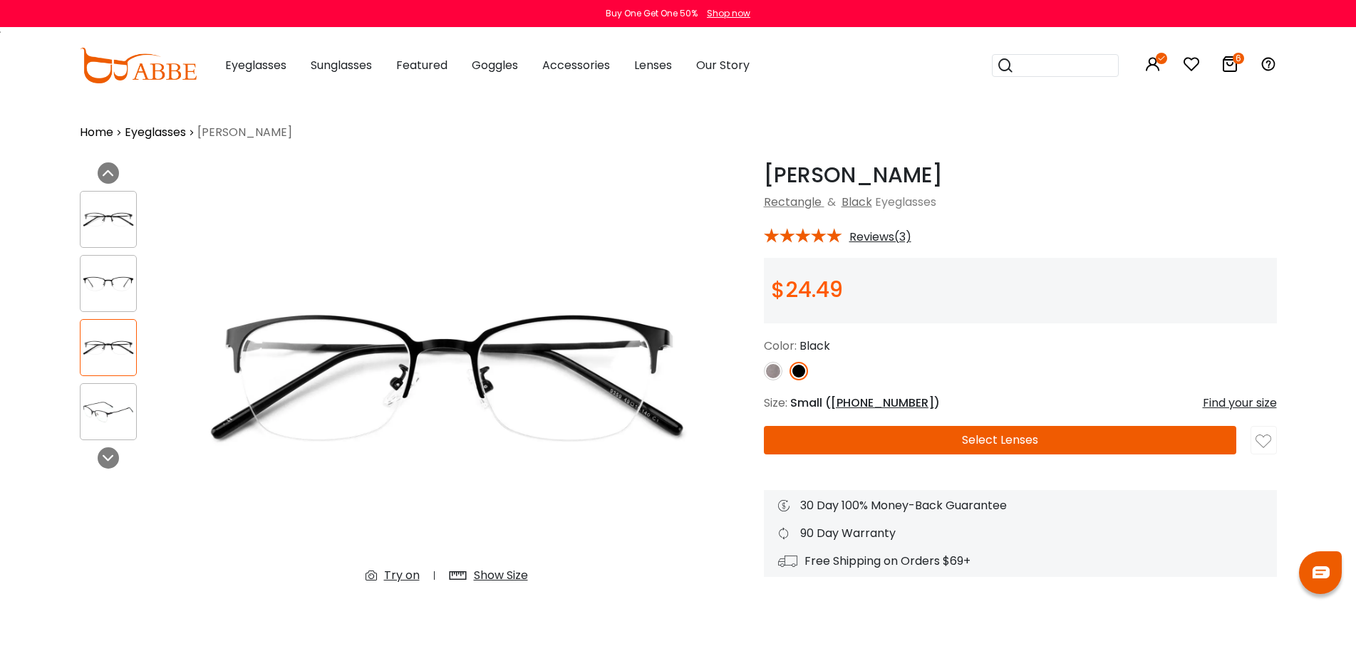
click at [118, 407] on img at bounding box center [109, 412] width 56 height 28
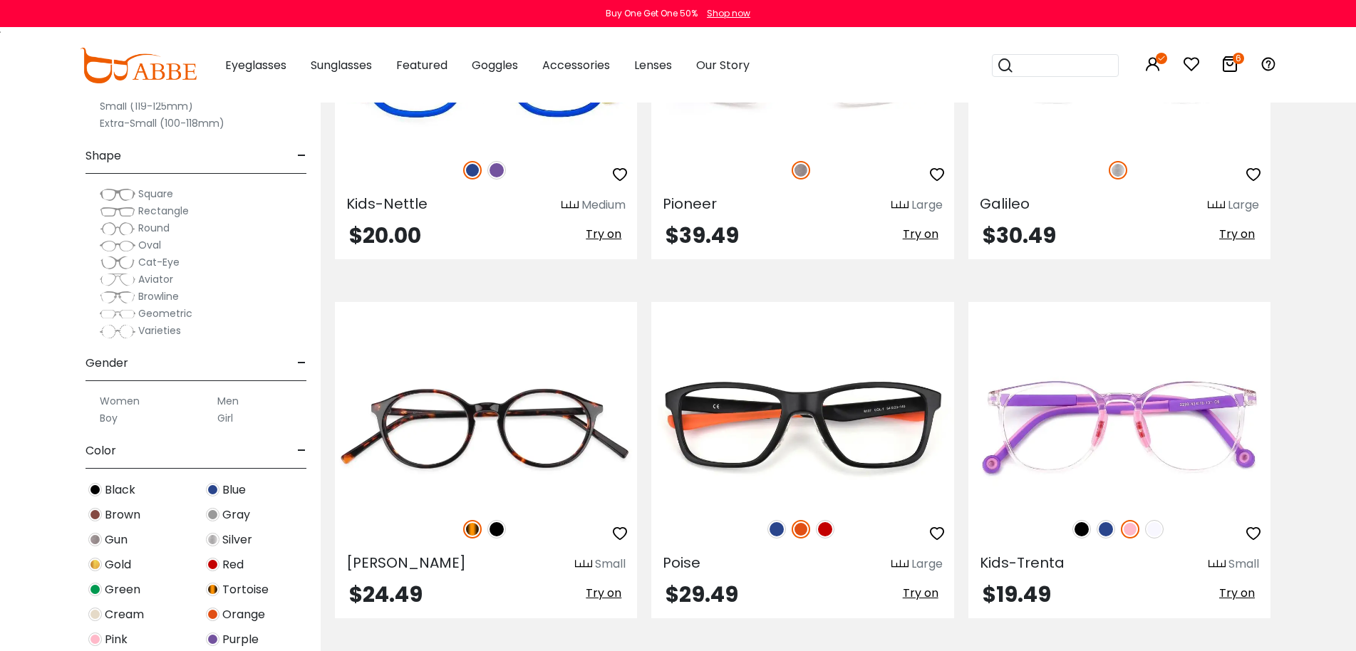
scroll to position [855, 0]
